Goal: Task Accomplishment & Management: Manage account settings

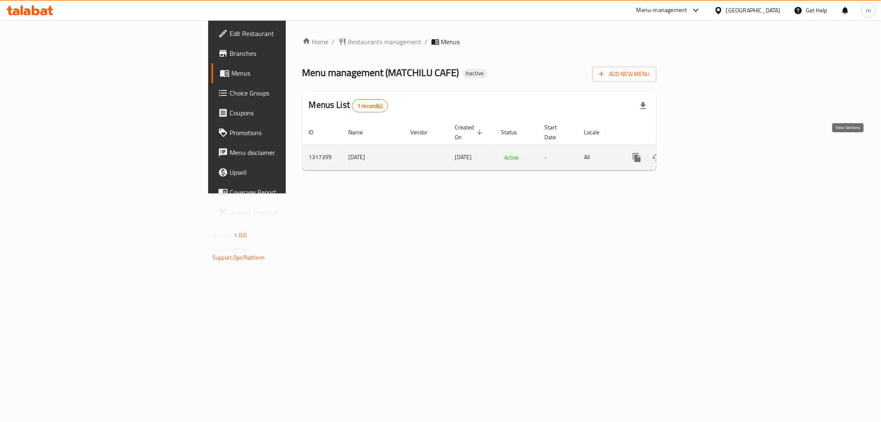
click at [706, 147] on link "enhanced table" at bounding box center [697, 157] width 20 height 20
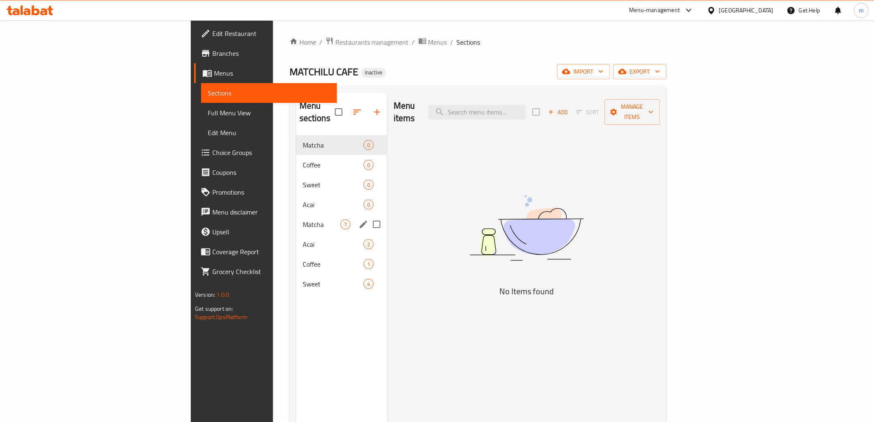
click at [296, 214] on div "Matcha 7" at bounding box center [341, 224] width 91 height 20
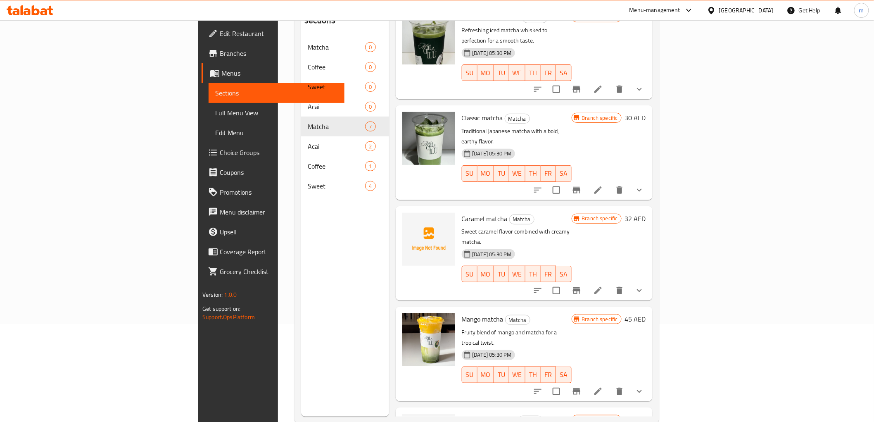
scroll to position [116, 0]
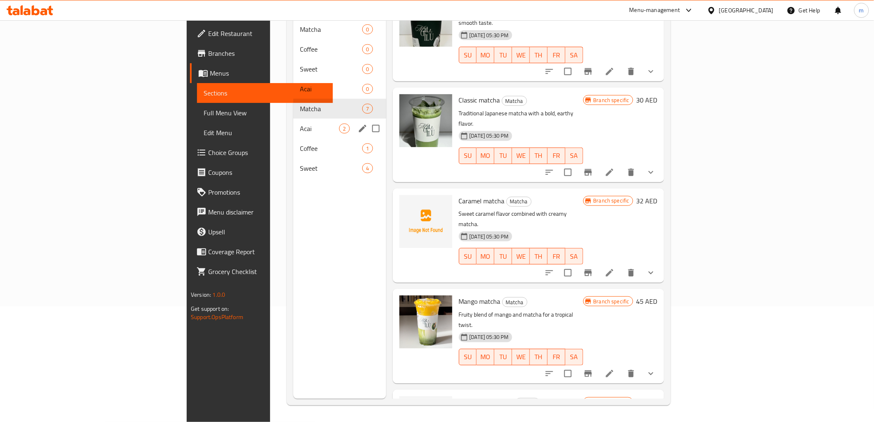
click at [293, 121] on div "Acai 2" at bounding box center [339, 129] width 93 height 20
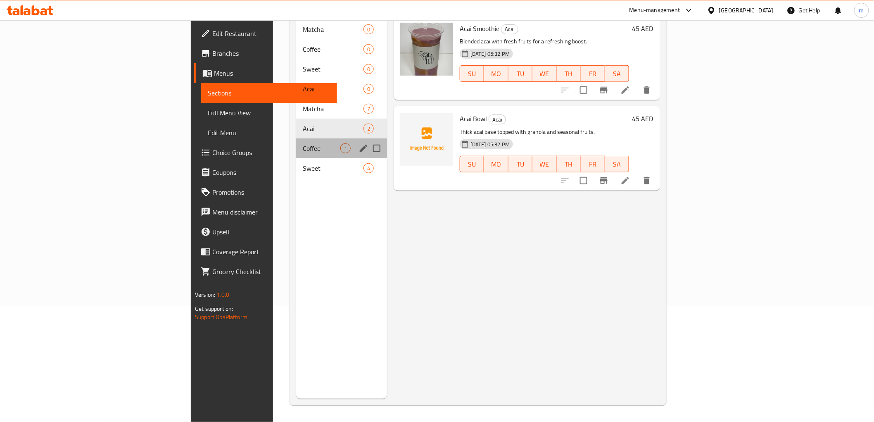
click at [296, 141] on div "Coffee 1" at bounding box center [341, 148] width 91 height 20
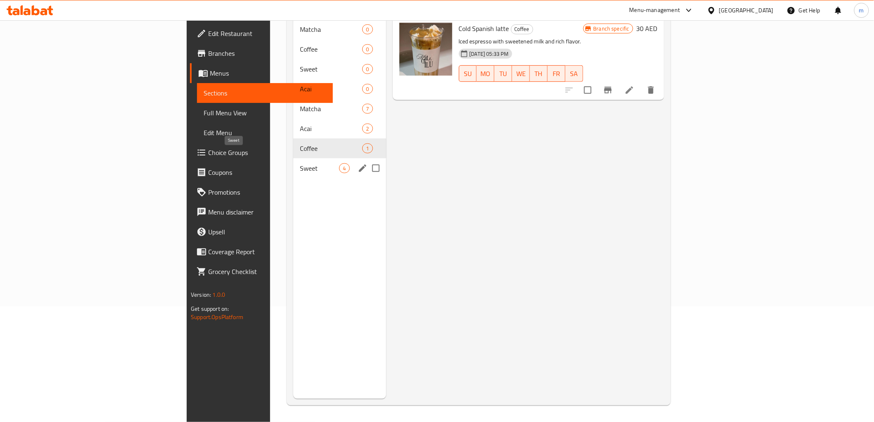
click at [300, 163] on span "Sweet" at bounding box center [319, 168] width 39 height 10
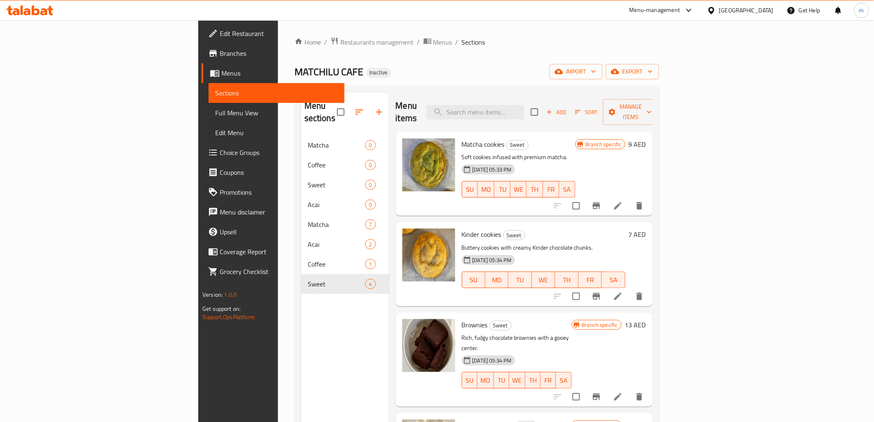
drag, startPoint x: 617, startPoint y: 154, endPoint x: 577, endPoint y: 238, distance: 92.8
drag, startPoint x: 577, startPoint y: 238, endPoint x: 226, endPoint y: 211, distance: 352.1
click at [308, 219] on span "Matcha" at bounding box center [337, 224] width 58 height 10
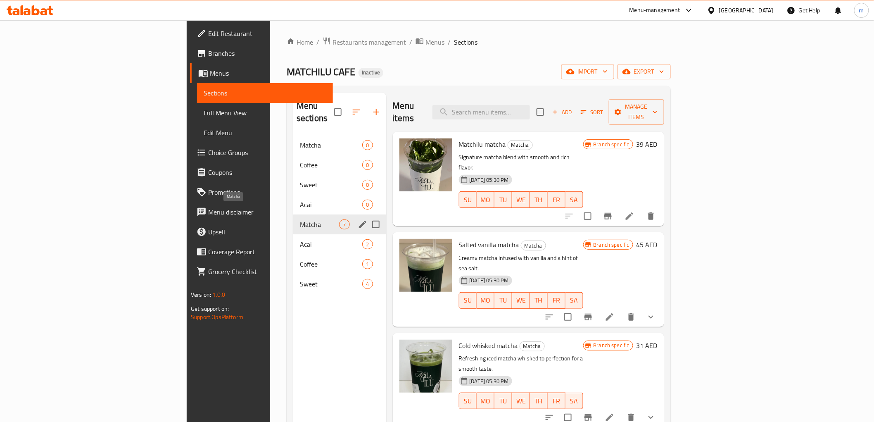
click at [300, 219] on span "Matcha" at bounding box center [319, 224] width 39 height 10
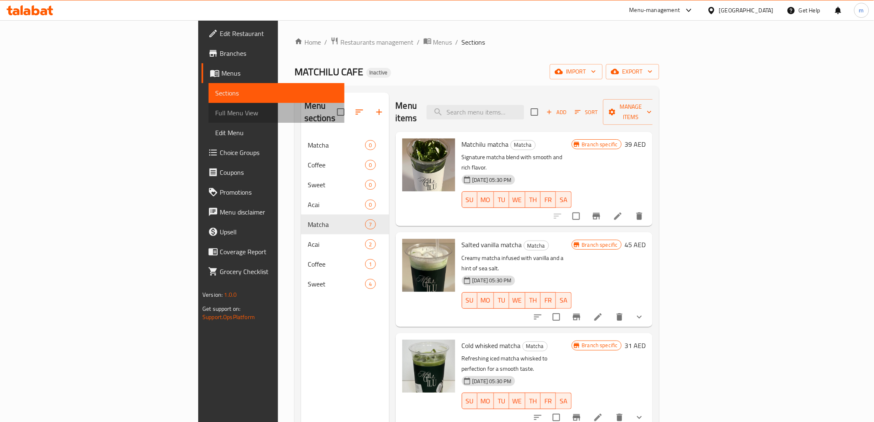
click at [215, 108] on span "Full Menu View" at bounding box center [276, 113] width 122 height 10
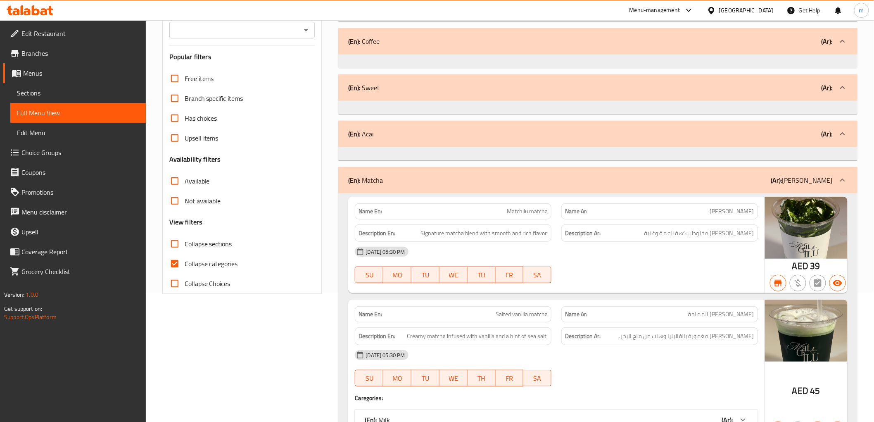
scroll to position [138, 0]
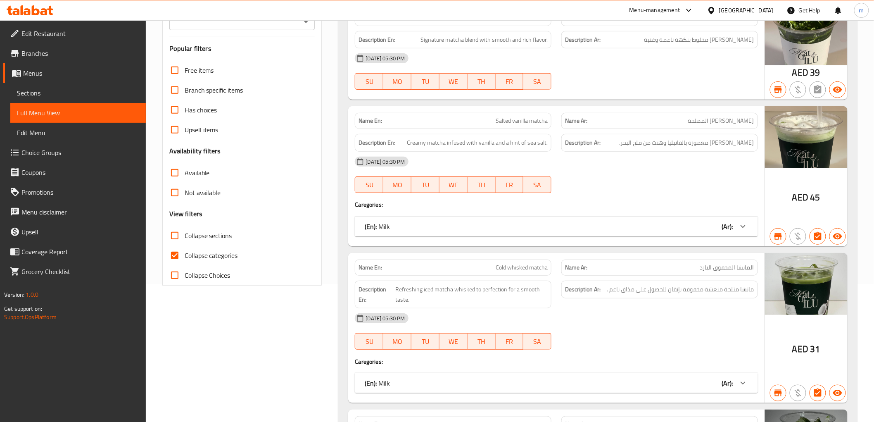
click at [178, 255] on input "Collapse categories" at bounding box center [175, 255] width 20 height 20
checkbox input "false"
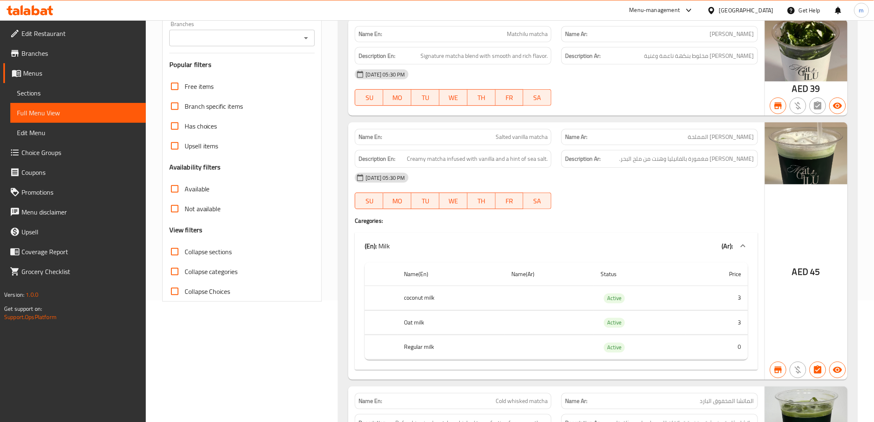
scroll to position [0, 0]
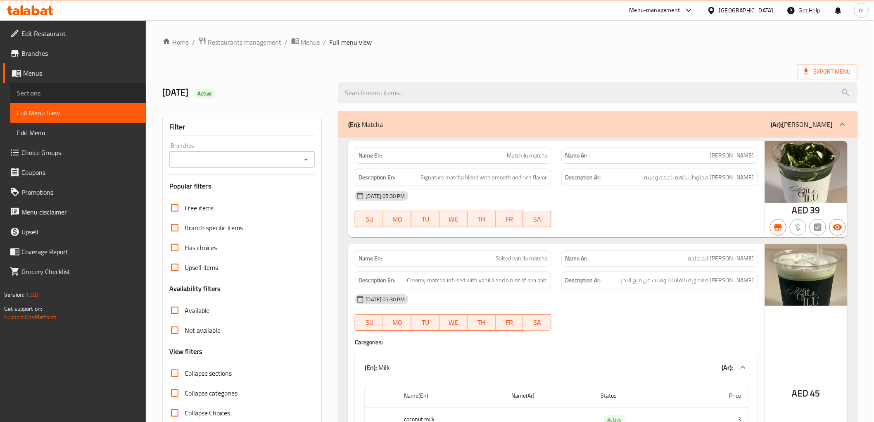
click at [44, 91] on span "Sections" at bounding box center [78, 93] width 122 height 10
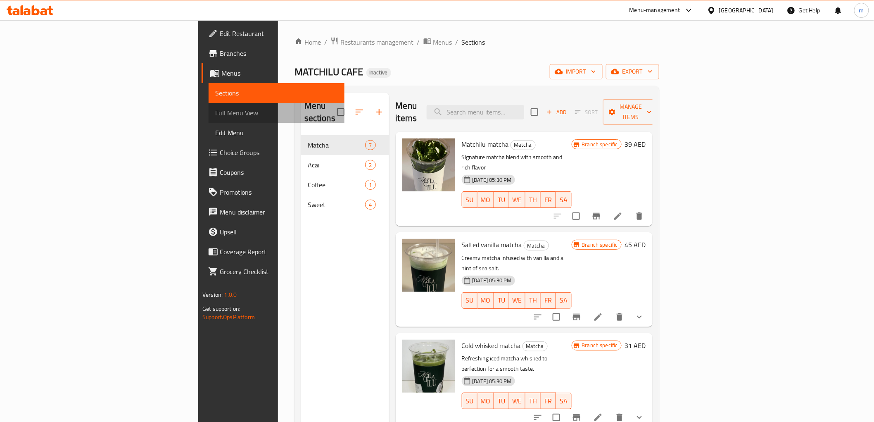
click at [215, 109] on span "Full Menu View" at bounding box center [276, 113] width 122 height 10
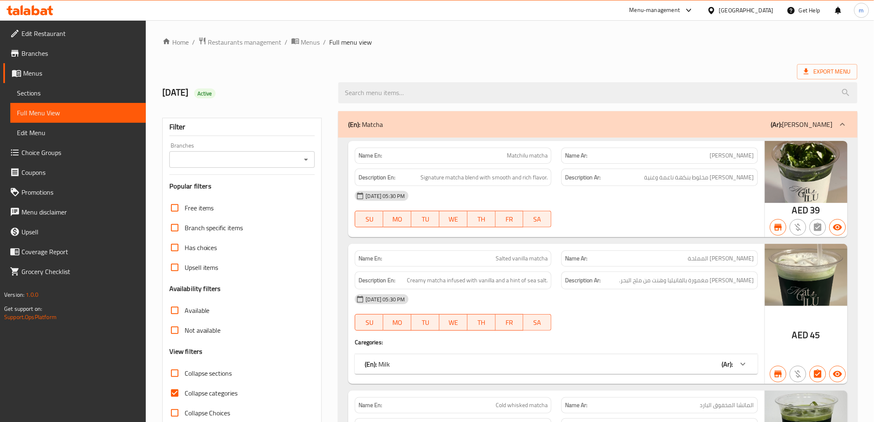
click at [173, 390] on input "Collapse categories" at bounding box center [175, 393] width 20 height 20
checkbox input "false"
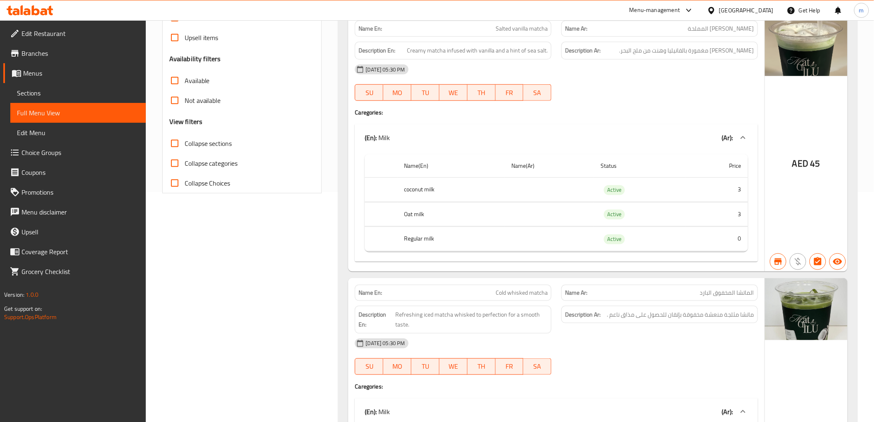
scroll to position [46, 0]
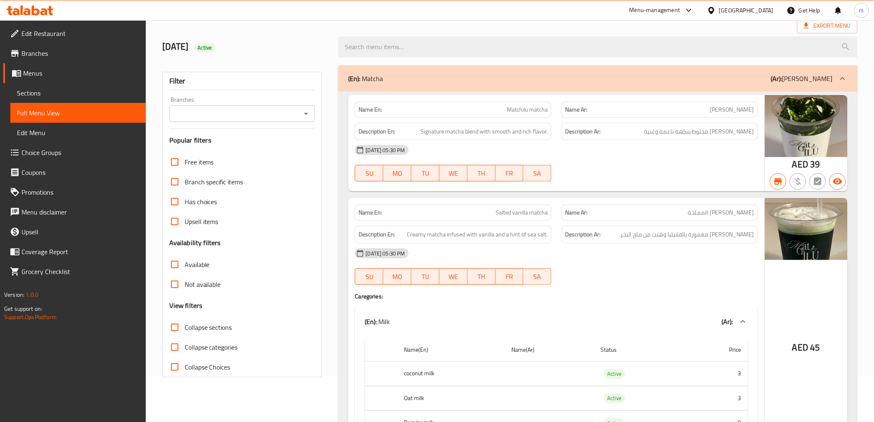
click at [660, 165] on div "[DATE] 05:30 PM SU MO TU WE TH FR SA" at bounding box center [556, 163] width 413 height 46
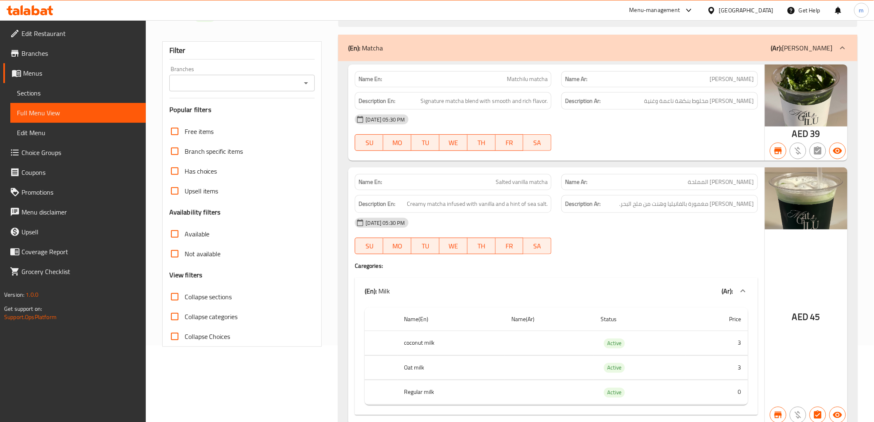
scroll to position [92, 0]
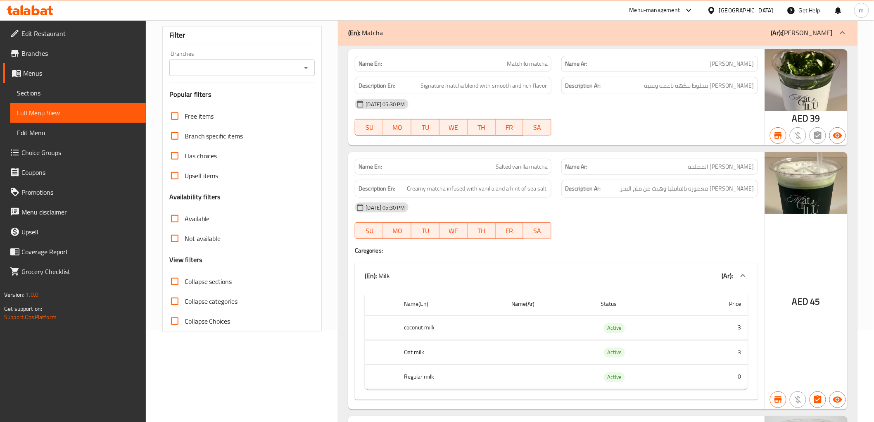
click at [616, 120] on div "[DATE] 05:30 PM SU MO TU WE TH FR SA" at bounding box center [556, 117] width 413 height 46
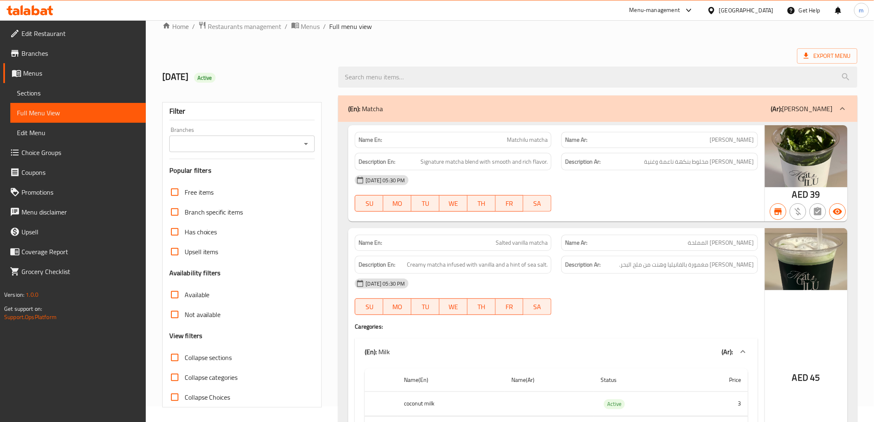
scroll to position [0, 0]
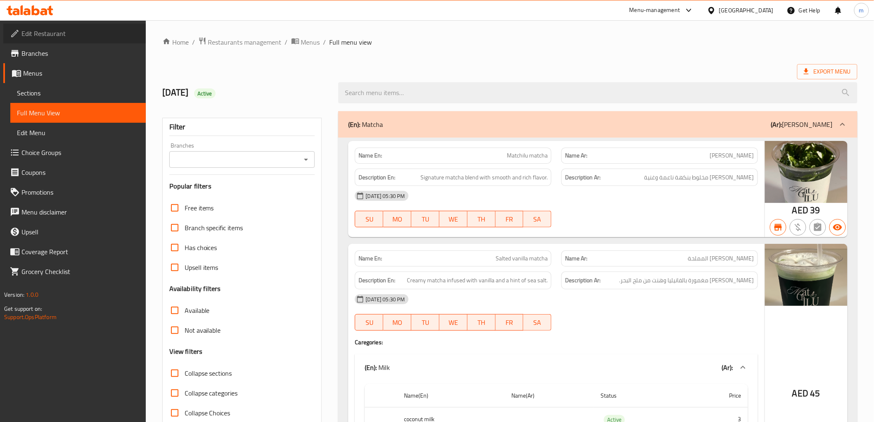
click at [64, 31] on span "Edit Restaurant" at bounding box center [80, 34] width 118 height 10
